Goal: Information Seeking & Learning: Understand process/instructions

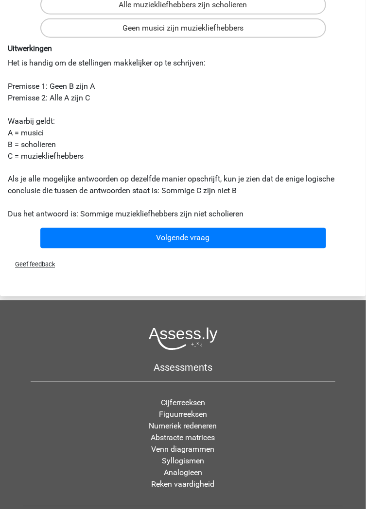
scroll to position [271, 0]
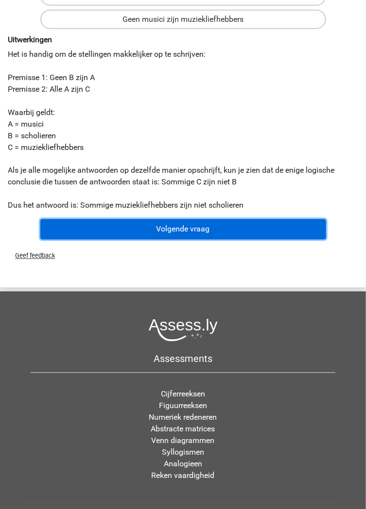
click at [167, 232] on button "Volgende vraag" at bounding box center [182, 229] width 285 height 20
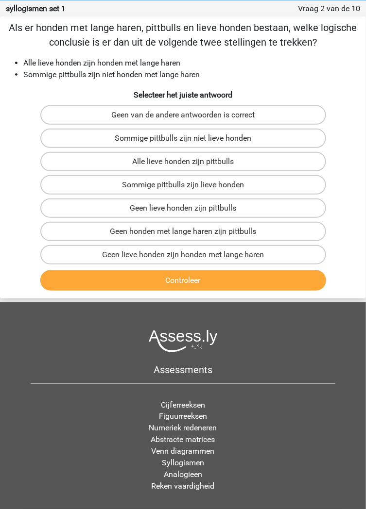
scroll to position [0, 0]
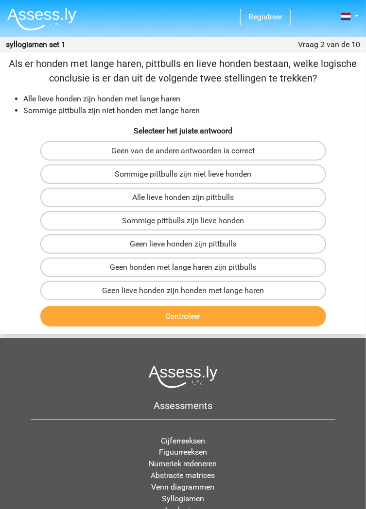
click at [57, 381] on div at bounding box center [183, 377] width 304 height 23
click at [143, 182] on label "Sommige pittbulls zijn niet lieve honden" at bounding box center [182, 174] width 285 height 19
click at [183, 181] on input "Sommige pittbulls zijn niet lieve honden" at bounding box center [186, 177] width 6 height 6
radio input "true"
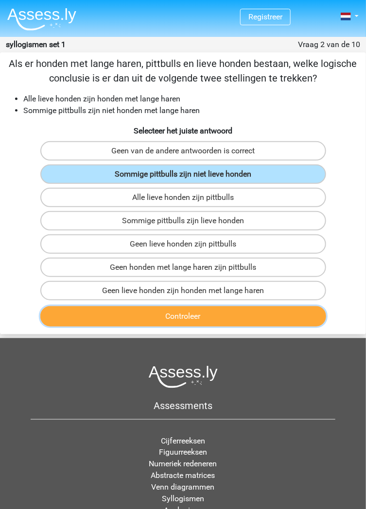
click at [176, 318] on button "Controleer" at bounding box center [182, 316] width 285 height 20
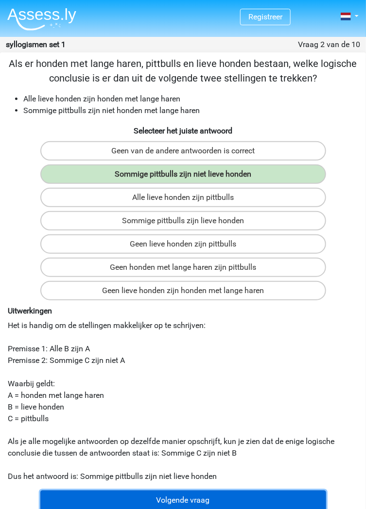
click at [160, 502] on button "Volgende vraag" at bounding box center [182, 501] width 285 height 20
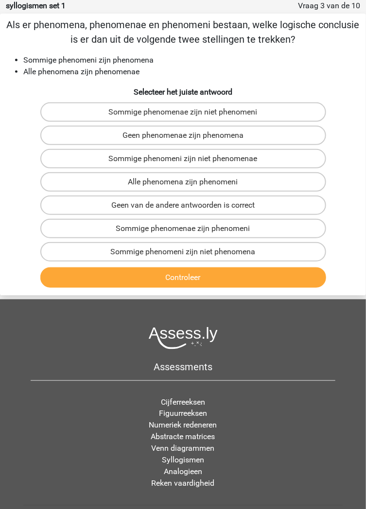
scroll to position [30, 0]
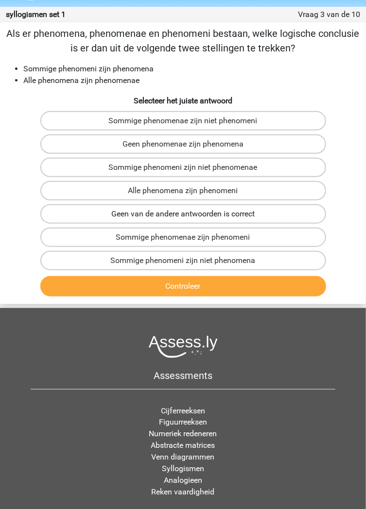
click at [142, 216] on label "Geen van de andere antwoorden is correct" at bounding box center [182, 213] width 285 height 19
click at [183, 216] on input "Geen van de andere antwoorden is correct" at bounding box center [186, 217] width 6 height 6
radio input "true"
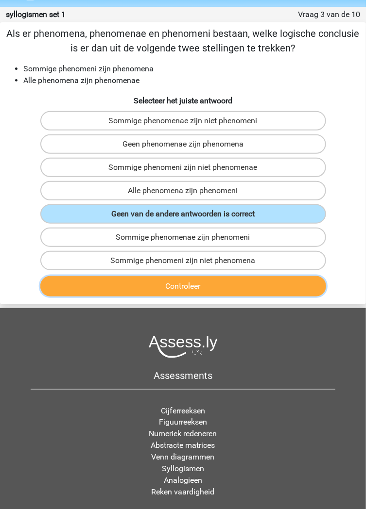
click at [169, 289] on button "Controleer" at bounding box center [182, 286] width 285 height 20
